Goal: Information Seeking & Learning: Learn about a topic

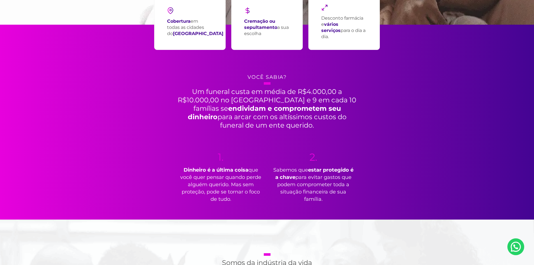
scroll to position [224, 0]
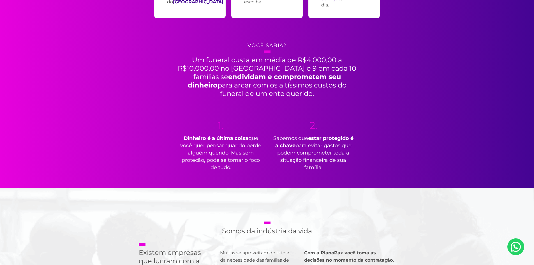
drag, startPoint x: 208, startPoint y: 124, endPoint x: 372, endPoint y: 173, distance: 170.9
click at [372, 173] on div "Cobertura em todas as cidades do [GEOGRAPHIC_DATA] Cremação ou sepultamento a s…" at bounding box center [267, 90] width 303 height 195
click at [323, 120] on div "Cobertura em todas as cidades do [GEOGRAPHIC_DATA] Cremação ou sepultamento a s…" at bounding box center [267, 90] width 303 height 195
drag, startPoint x: 247, startPoint y: 44, endPoint x: 394, endPoint y: 177, distance: 198.5
click at [394, 177] on div "Cobertura em todas as cidades do [GEOGRAPHIC_DATA] Cremação ou sepultamento a s…" at bounding box center [267, 90] width 303 height 195
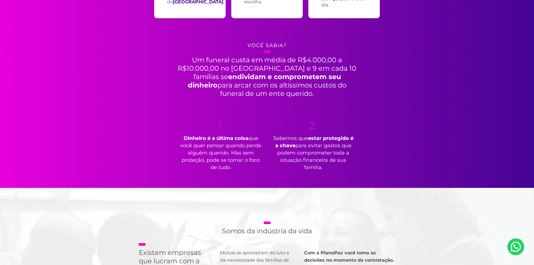
click at [347, 77] on h2 "Um funeral custa em média de R$4.000,00 a R$10.000,00 no [GEOGRAPHIC_DATA] e 9 …" at bounding box center [267, 73] width 182 height 47
click at [360, 119] on div "Cobertura em todas as cidades do [GEOGRAPHIC_DATA] Cremação ou sepultamento a s…" at bounding box center [267, 90] width 303 height 195
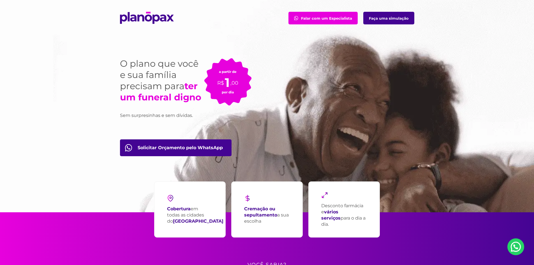
scroll to position [0, 0]
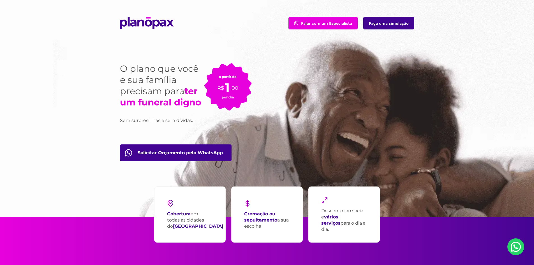
click at [263, 221] on strong "Cremação ou sepultamento" at bounding box center [260, 216] width 33 height 11
